Goal: Book appointment/travel/reservation

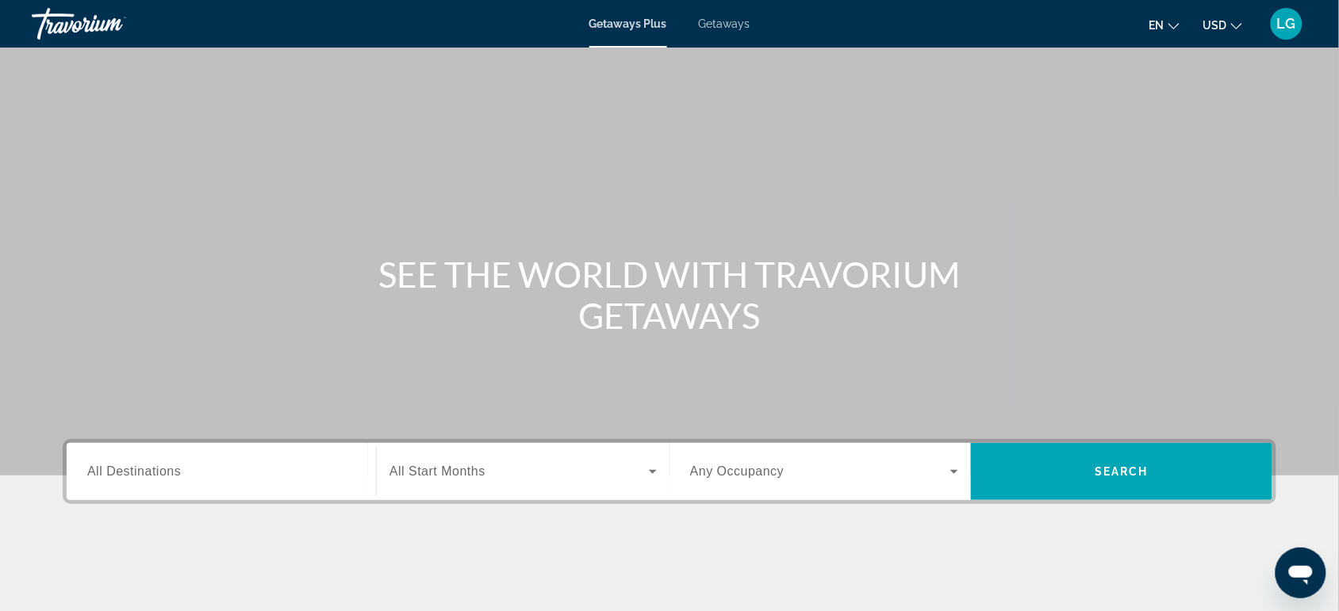
click at [711, 25] on span "Getaways" at bounding box center [725, 23] width 52 height 13
click at [287, 464] on input "Destination All Destinations" at bounding box center [221, 472] width 268 height 19
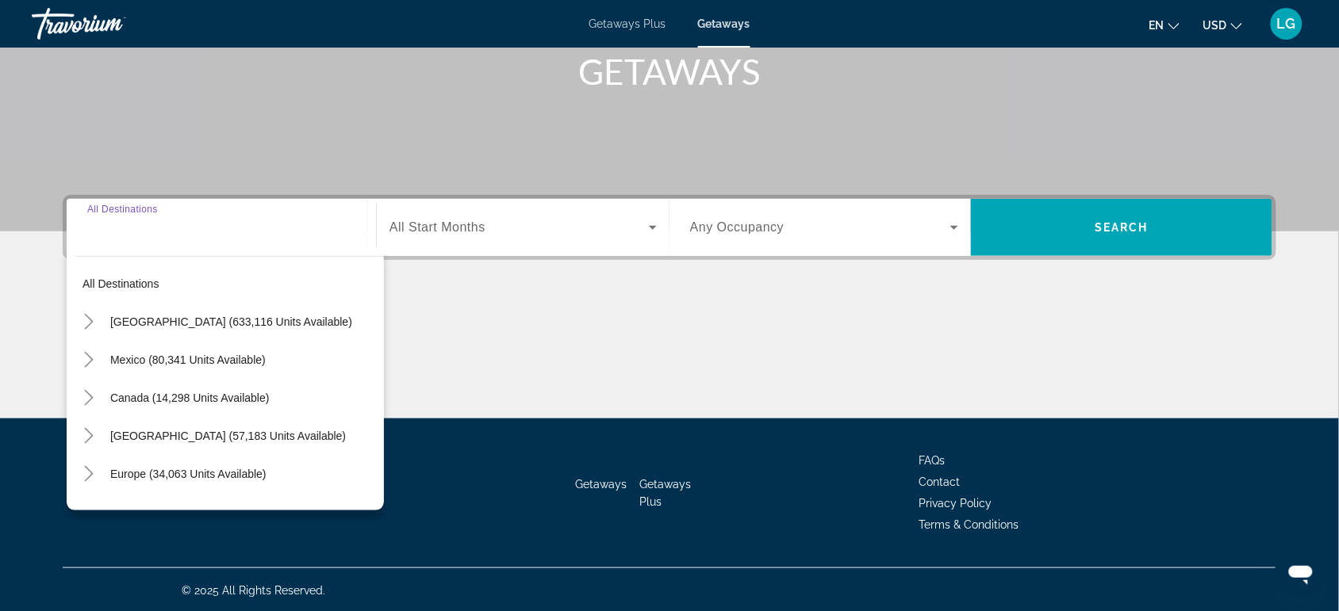
scroll to position [246, 0]
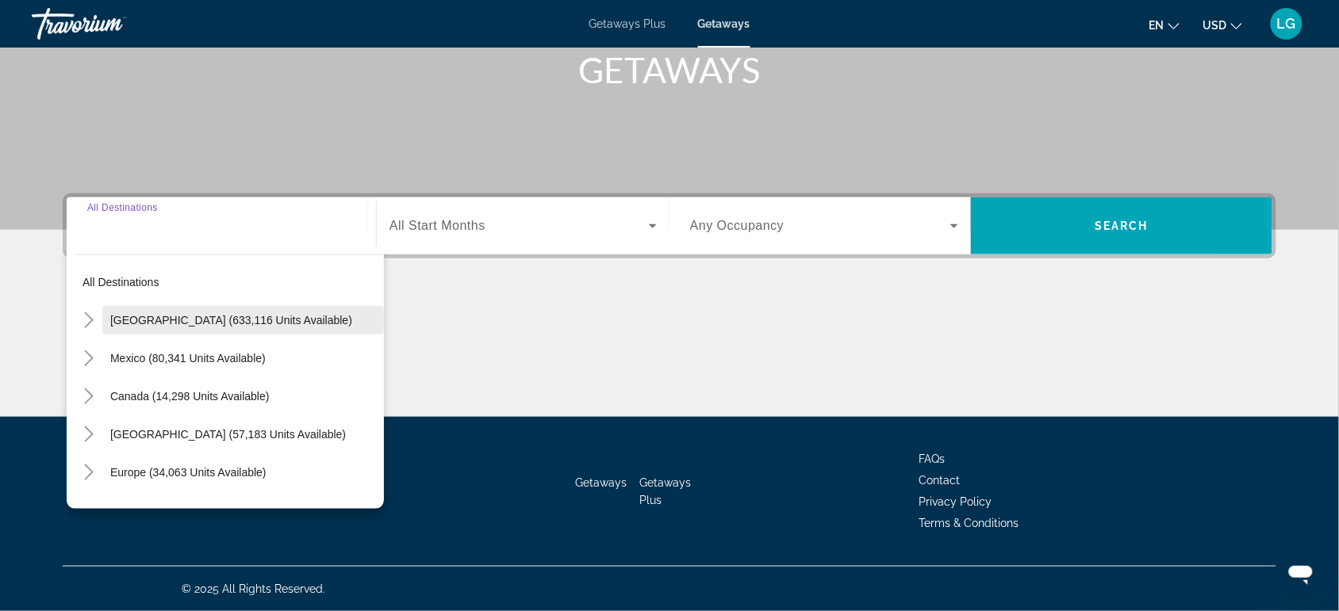
click at [251, 324] on span "[GEOGRAPHIC_DATA] (633,116 units available)" at bounding box center [231, 320] width 242 height 13
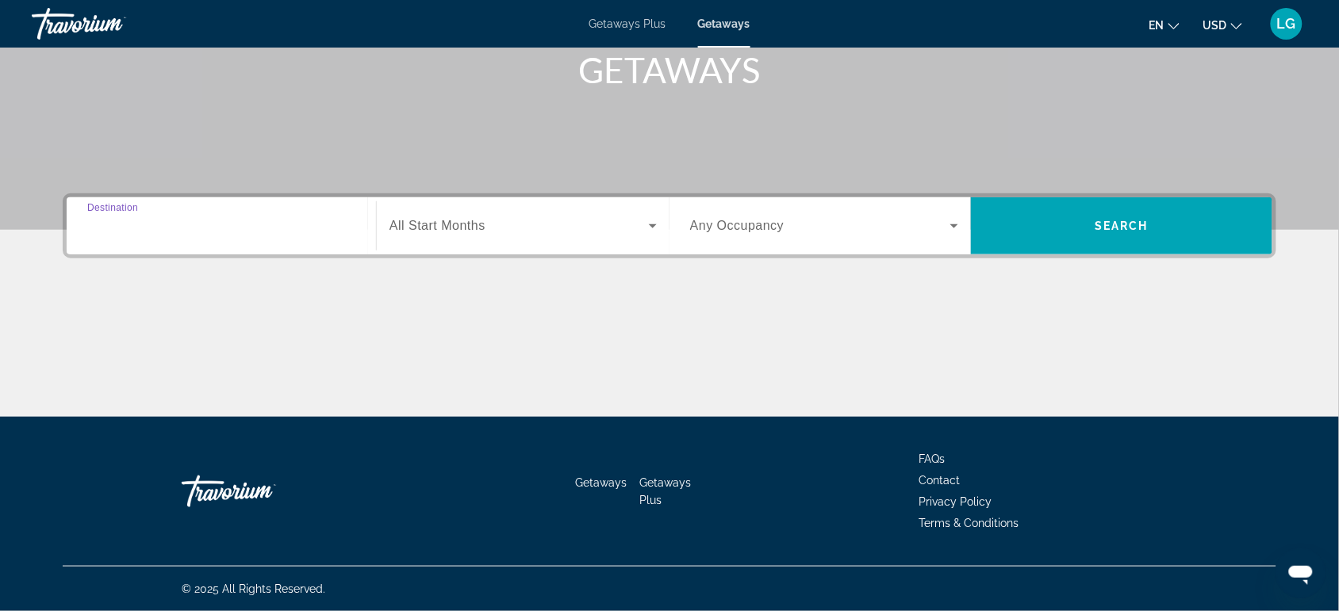
type input "**********"
click at [418, 228] on span "All Start Months" at bounding box center [437, 225] width 96 height 13
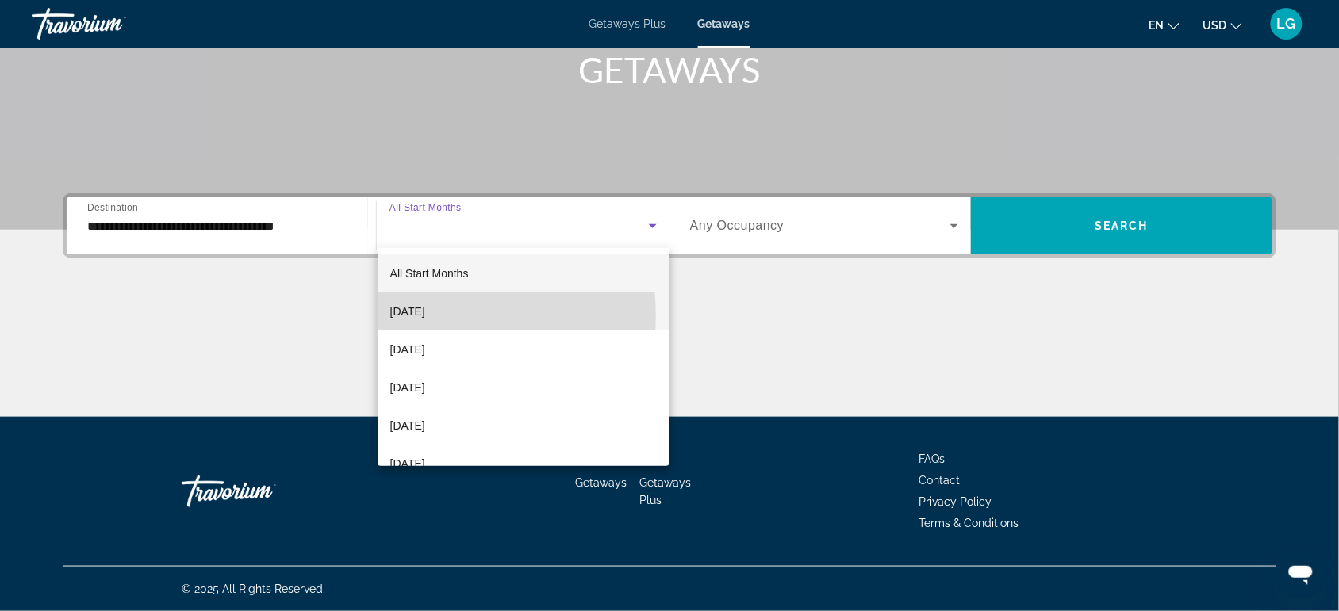
click at [424, 316] on span "[DATE]" at bounding box center [407, 311] width 35 height 19
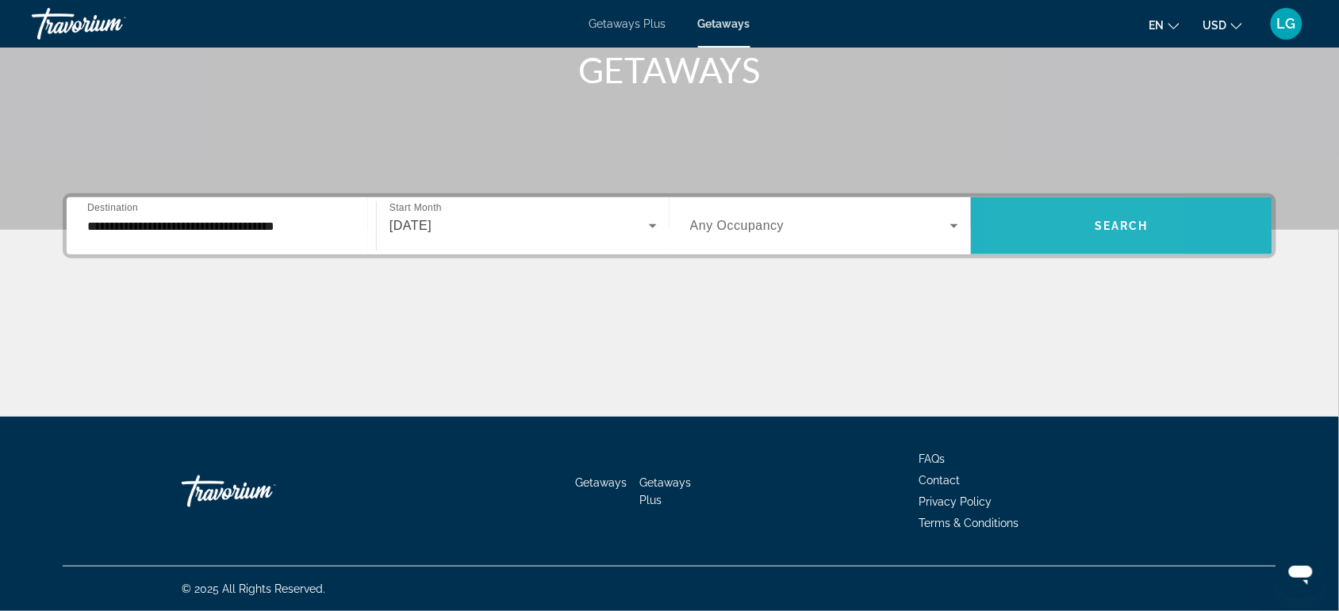
click at [1028, 224] on span "Search widget" at bounding box center [1121, 226] width 301 height 38
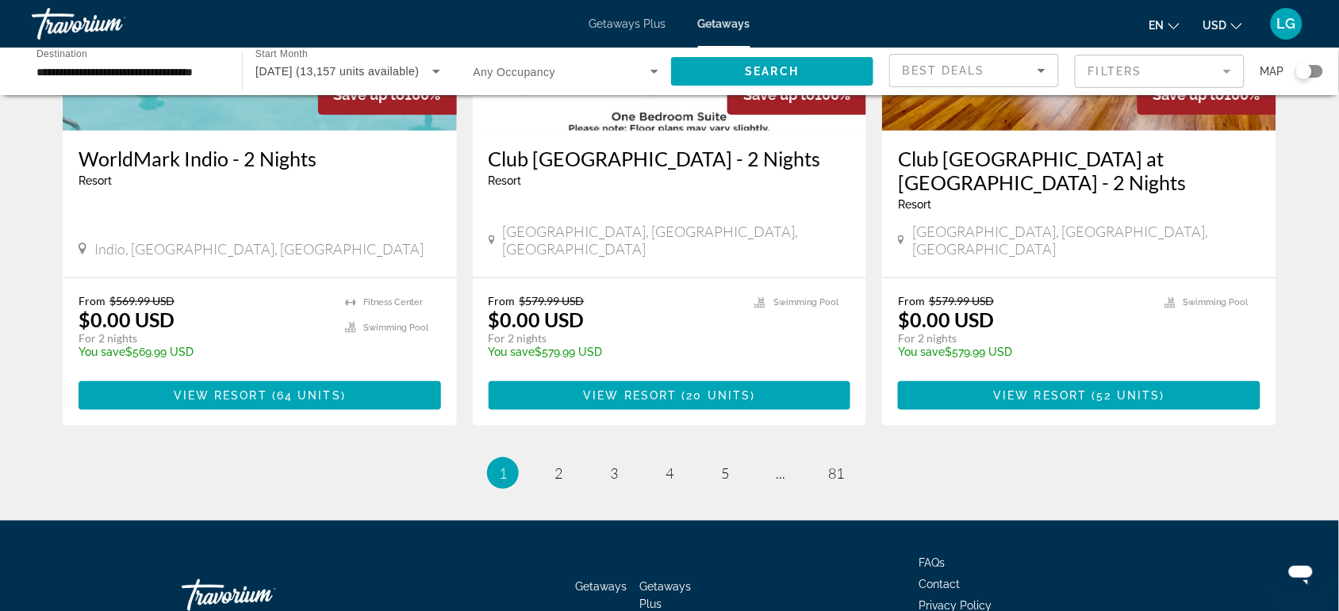
scroll to position [2027, 0]
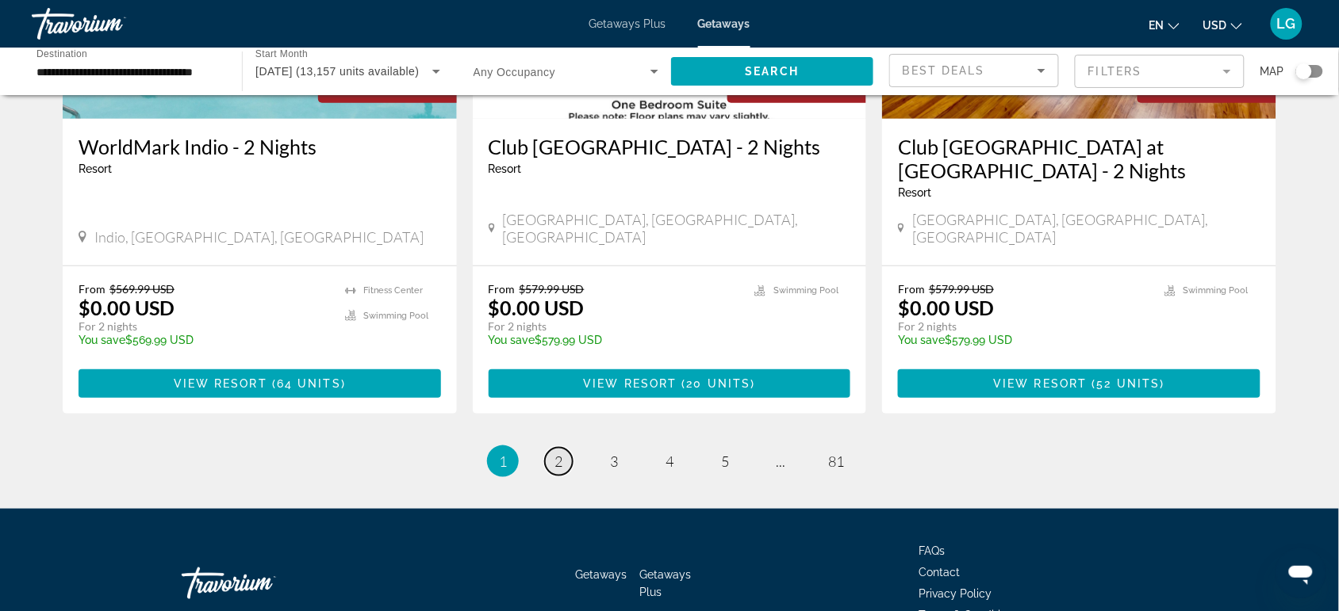
click at [557, 453] on span "2" at bounding box center [558, 461] width 8 height 17
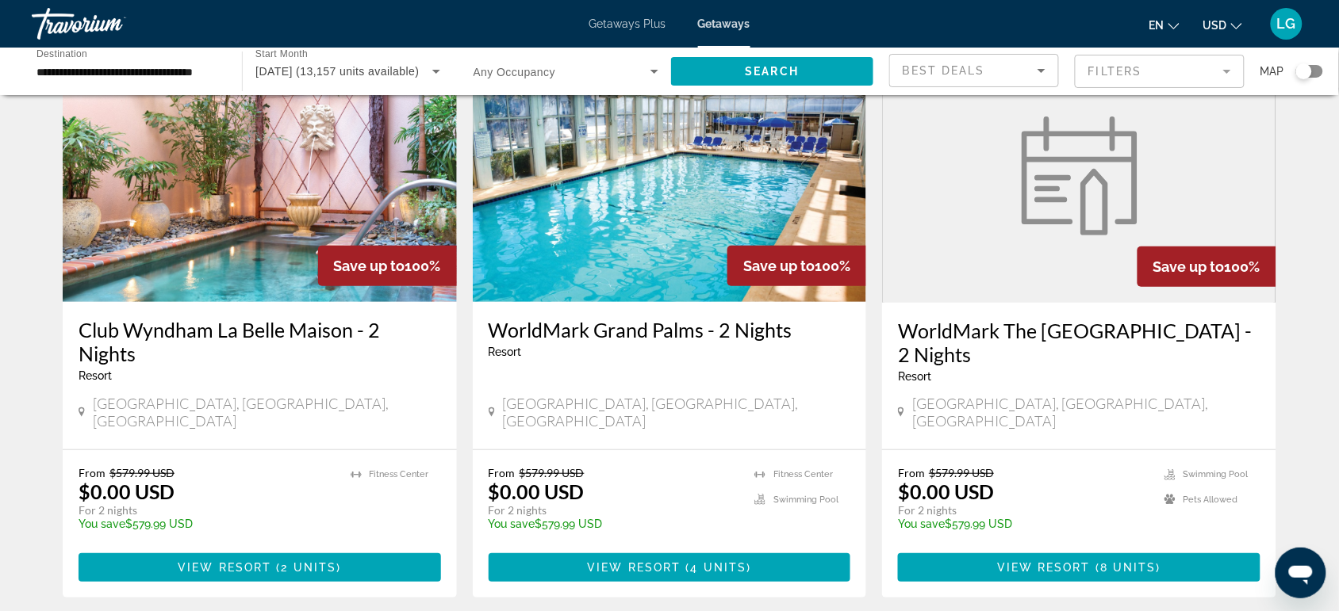
scroll to position [1883, 0]
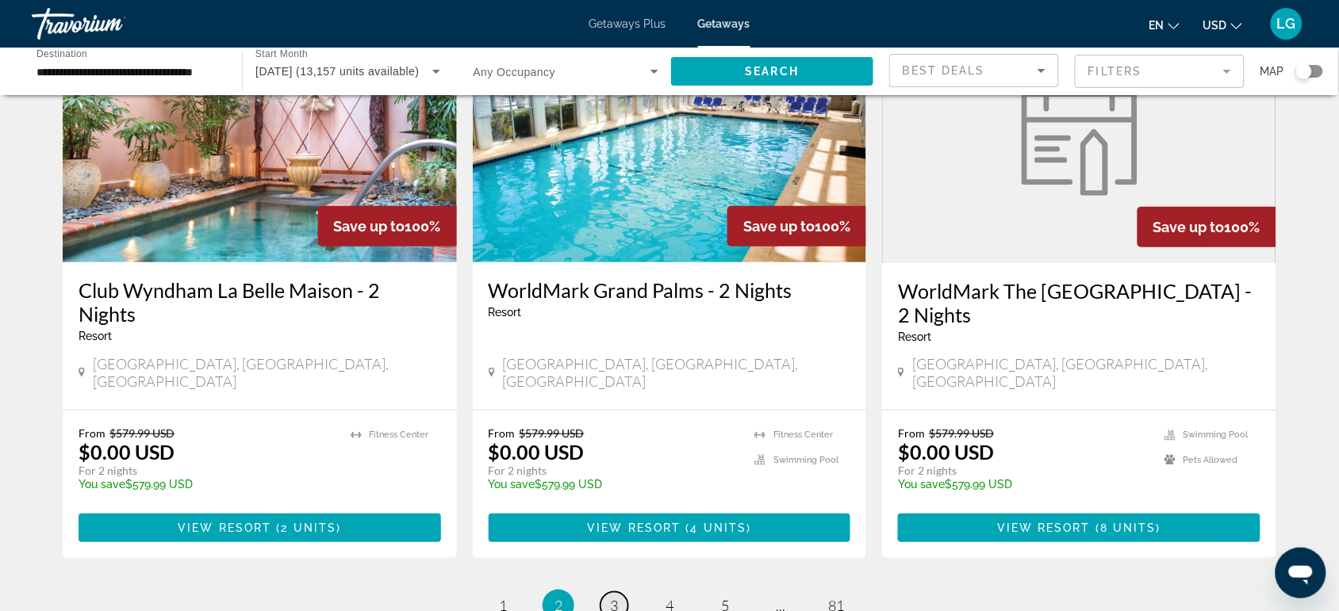
click at [617, 597] on span "3" at bounding box center [614, 605] width 8 height 17
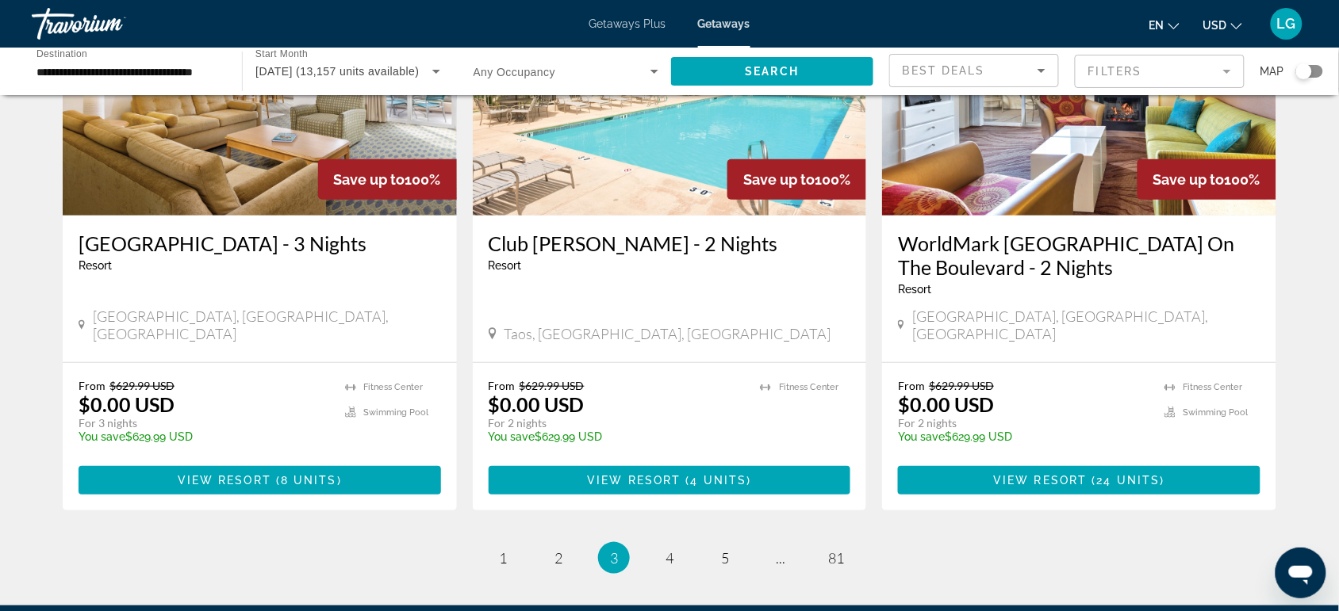
scroll to position [1936, 0]
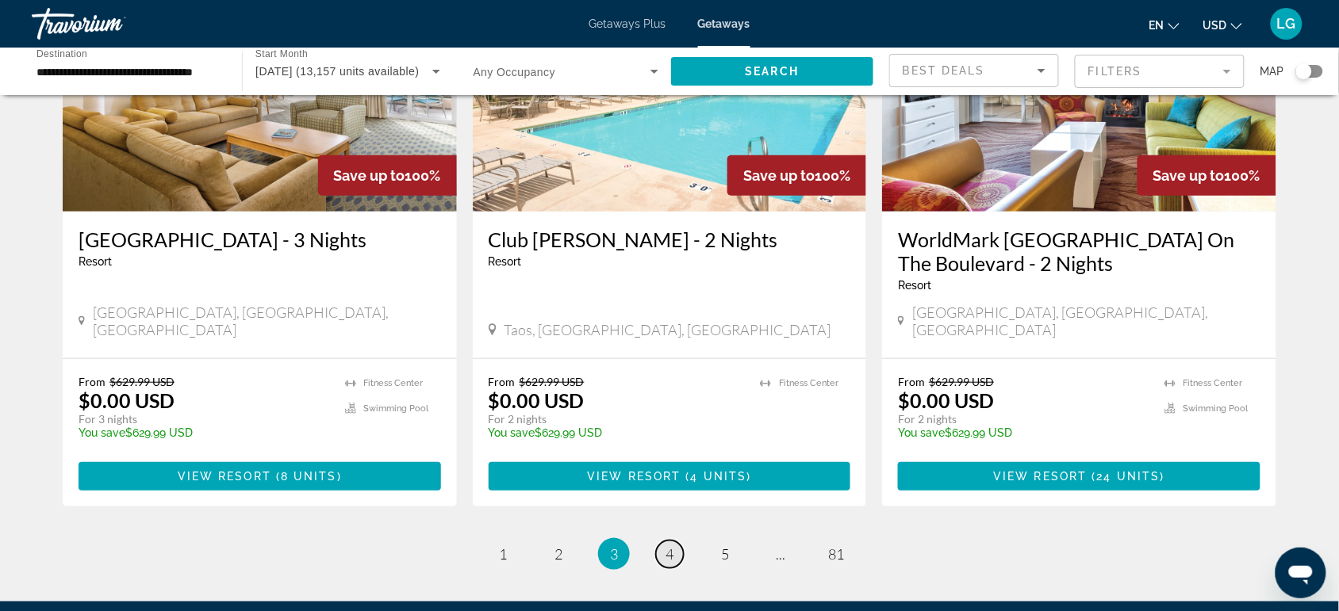
click at [672, 546] on span "4" at bounding box center [669, 554] width 8 height 17
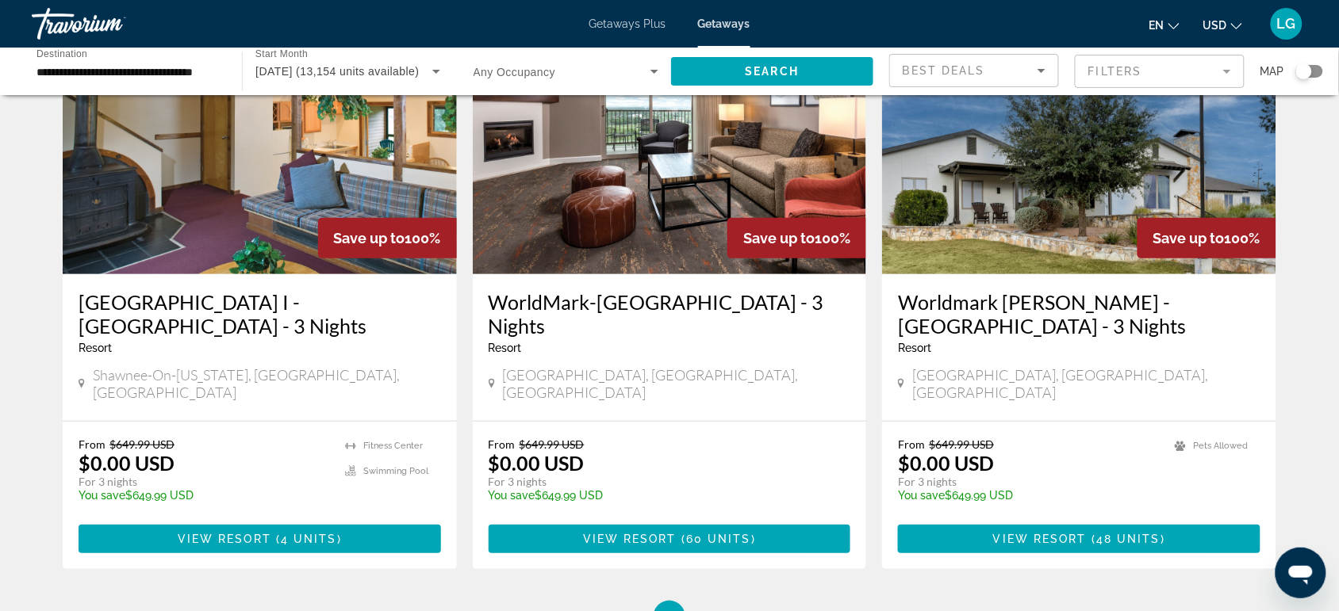
scroll to position [1883, 0]
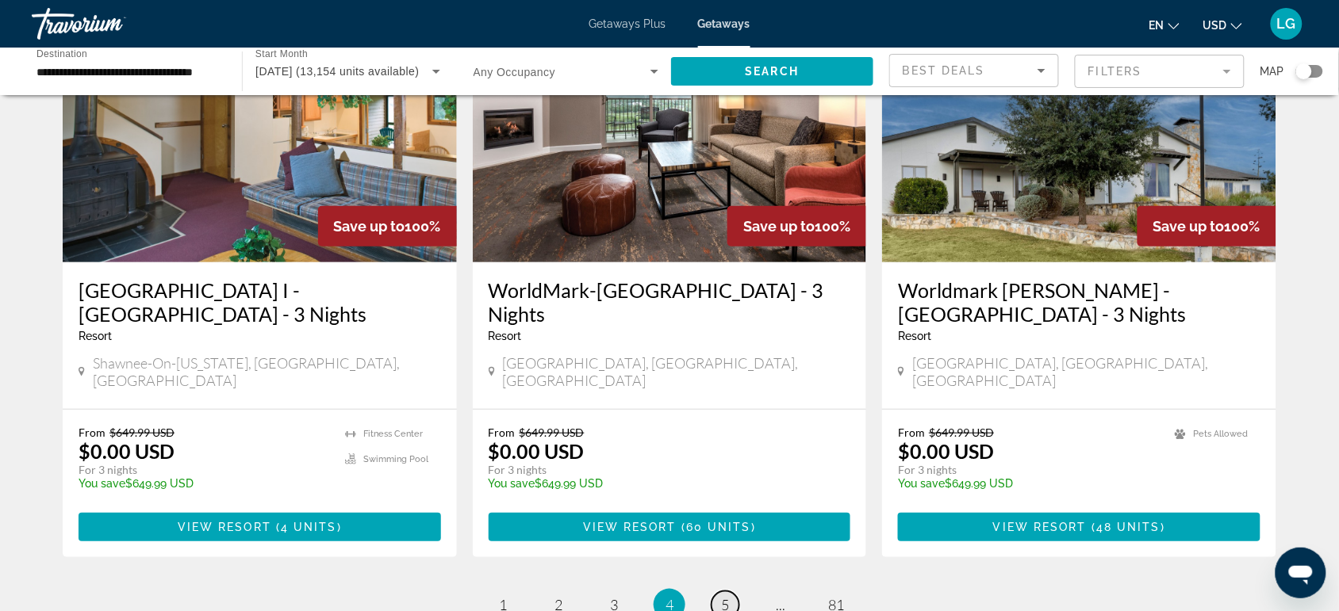
click at [726, 596] on span "5" at bounding box center [725, 604] width 8 height 17
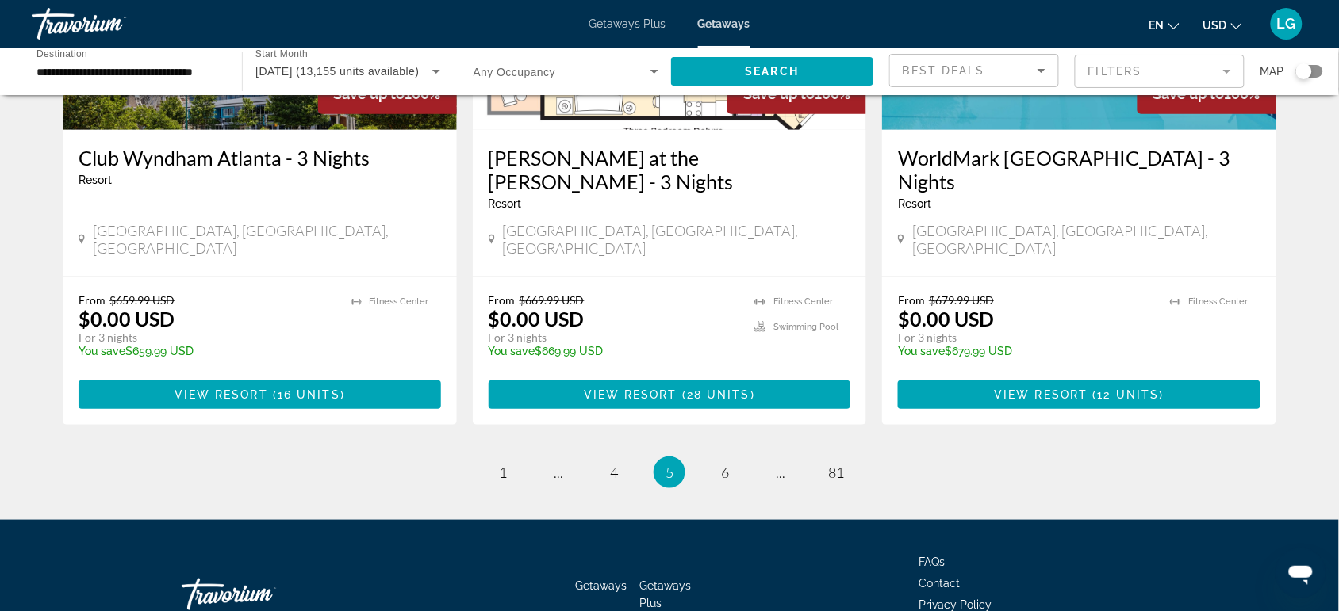
scroll to position [2026, 0]
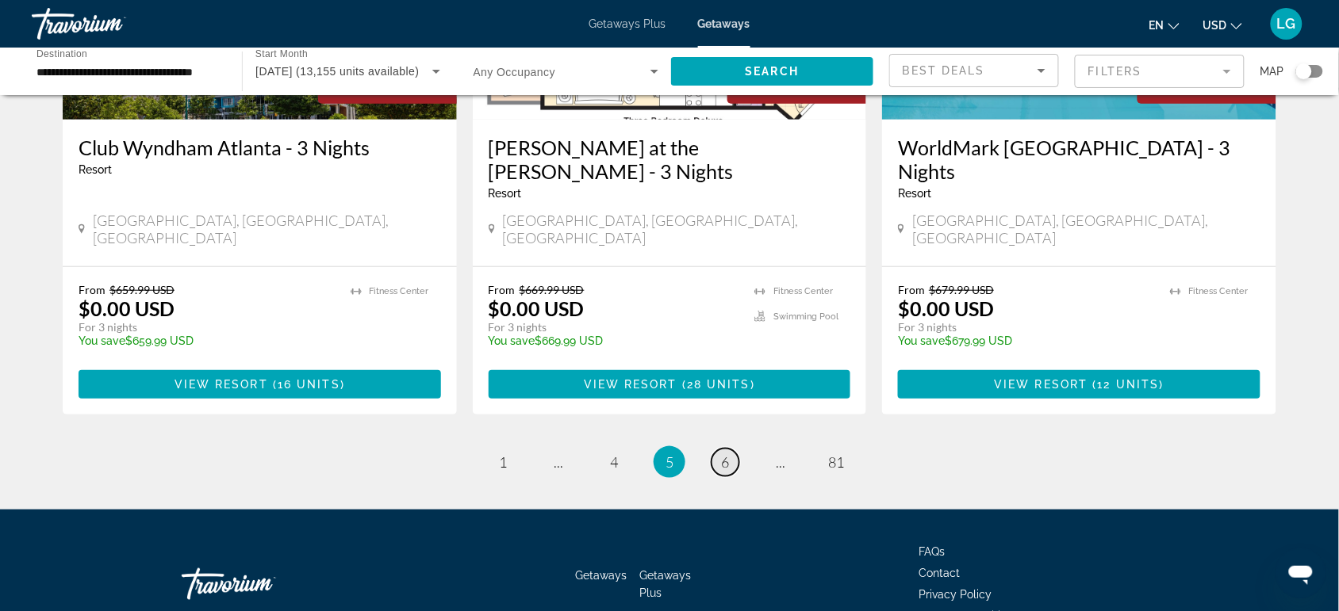
click at [728, 454] on span "6" at bounding box center [725, 462] width 8 height 17
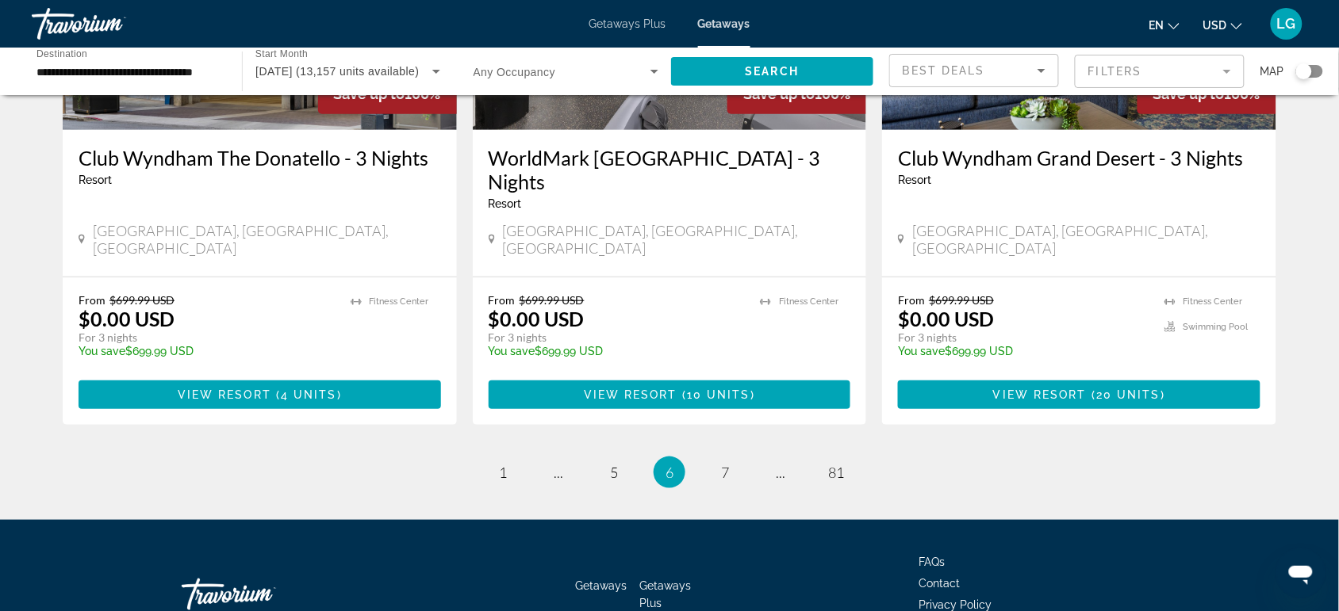
scroll to position [2026, 0]
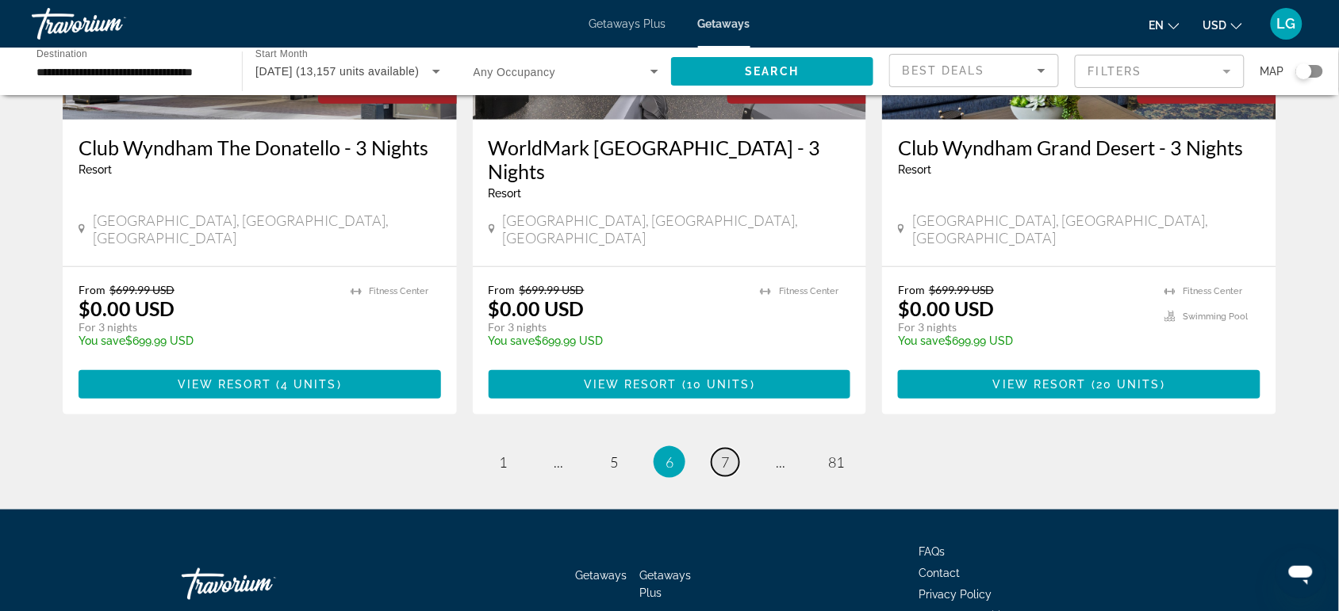
click at [724, 454] on span "7" at bounding box center [725, 462] width 8 height 17
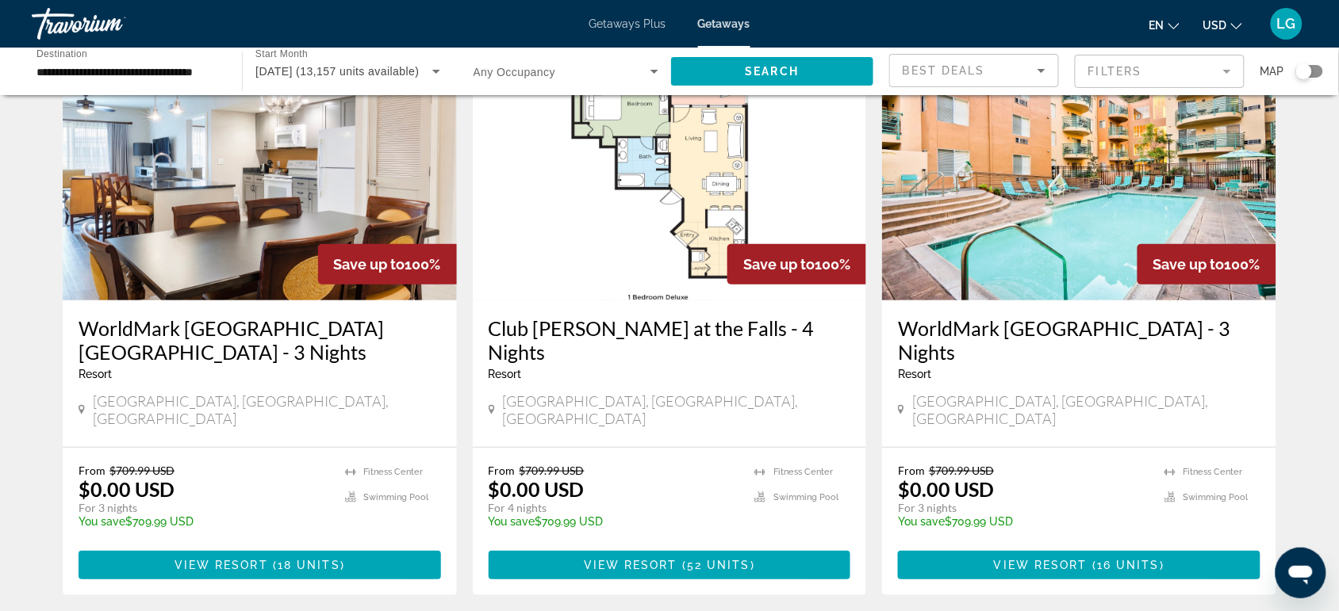
scroll to position [1882, 0]
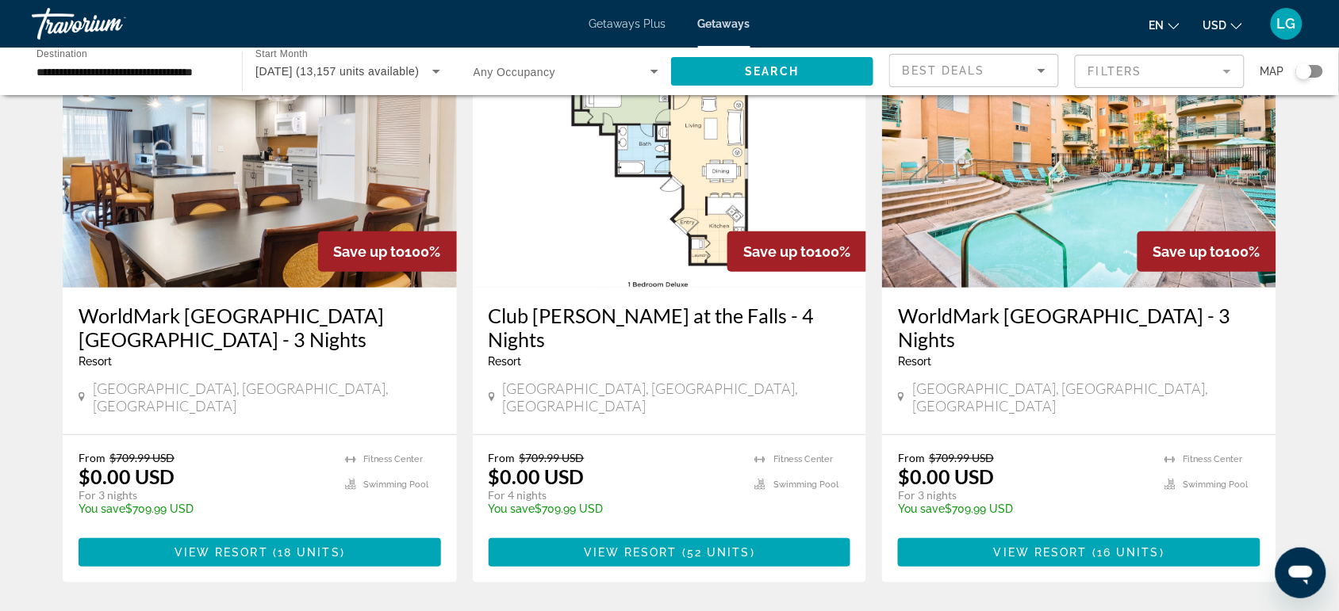
click at [1095, 192] on img "Main content" at bounding box center [1079, 161] width 394 height 254
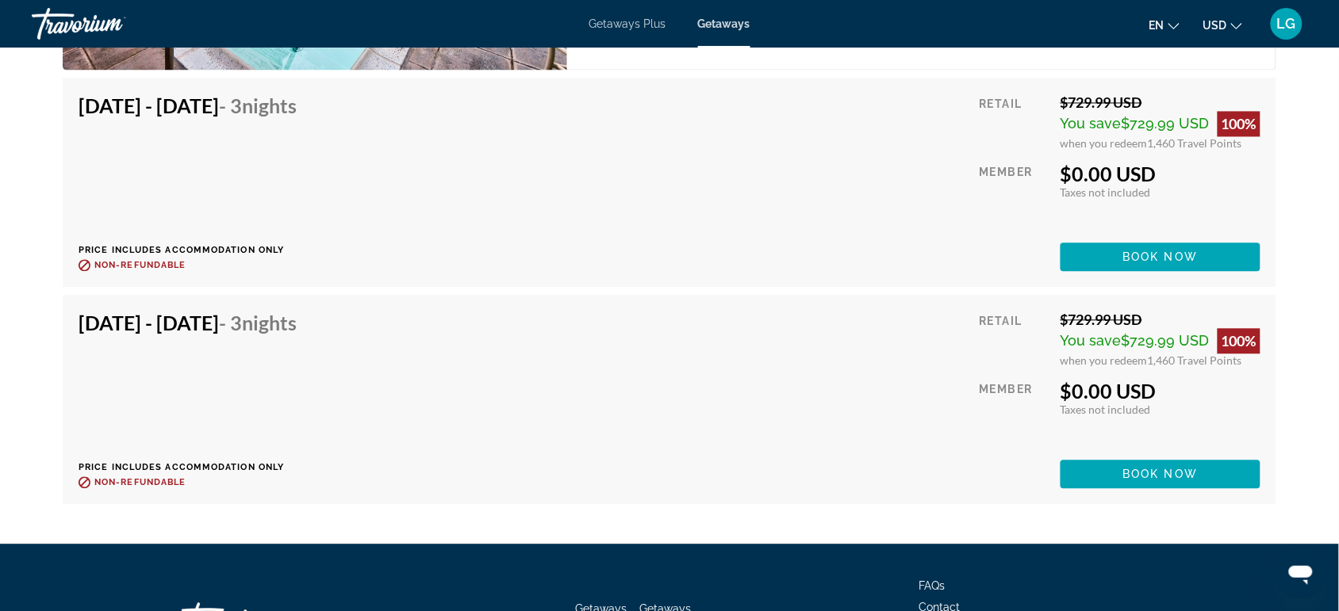
scroll to position [4474, 0]
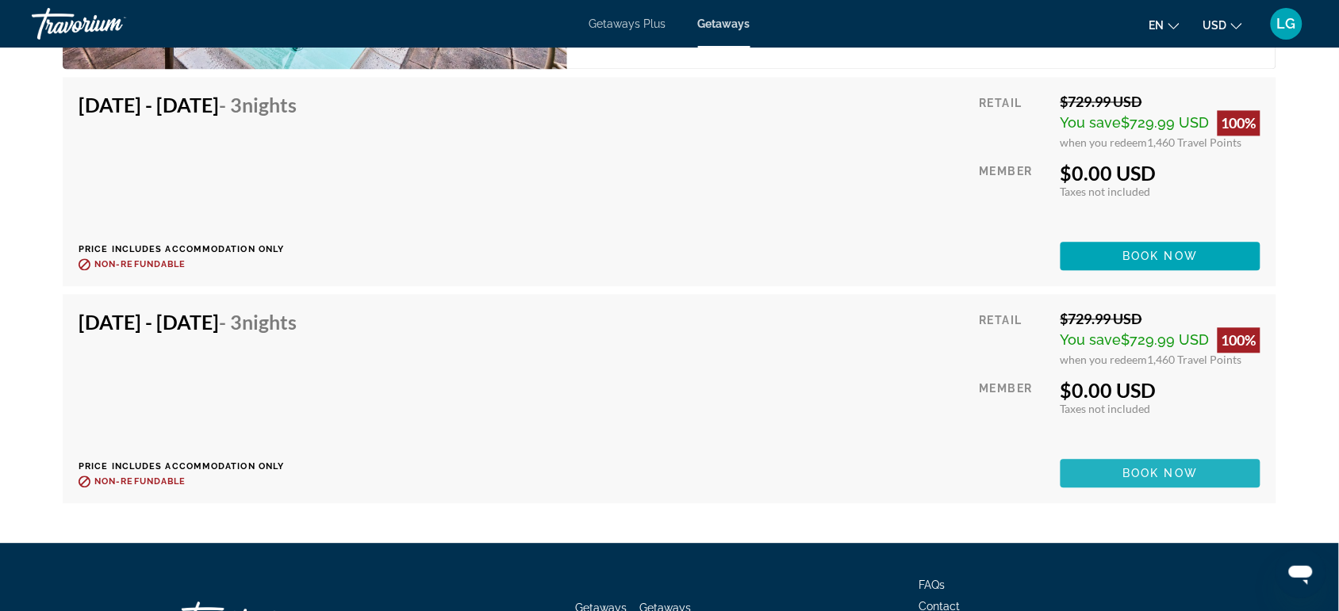
click at [1102, 454] on span "Main content" at bounding box center [1160, 473] width 200 height 38
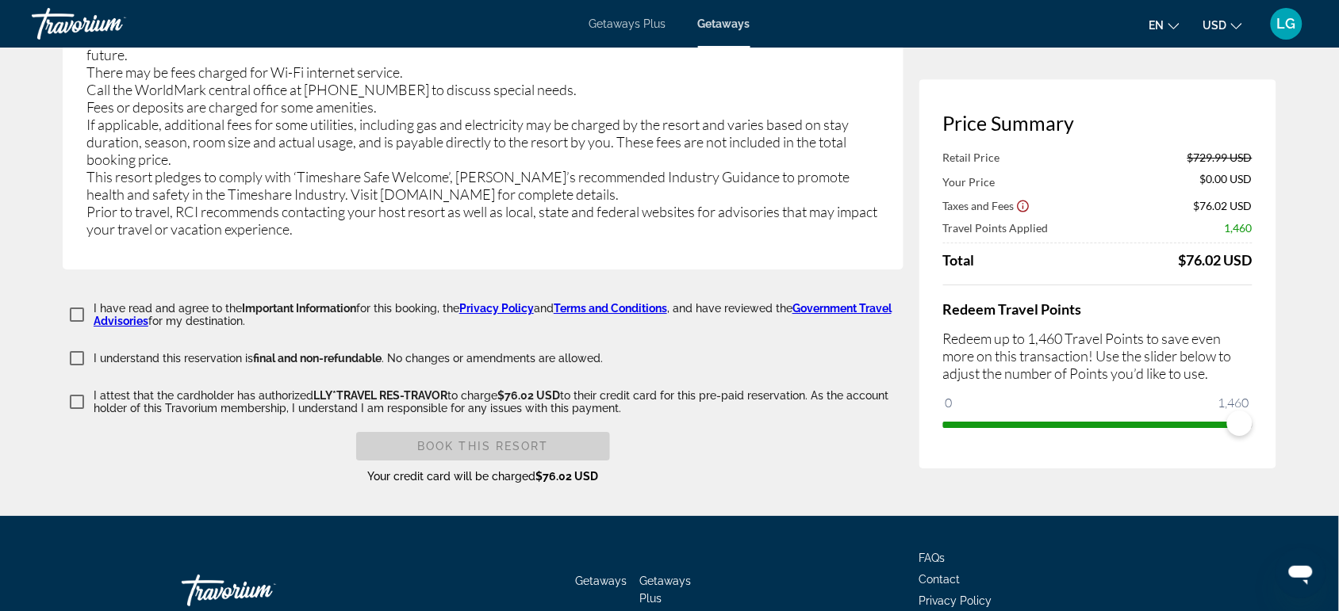
scroll to position [3275, 0]
